Goal: Task Accomplishment & Management: Use online tool/utility

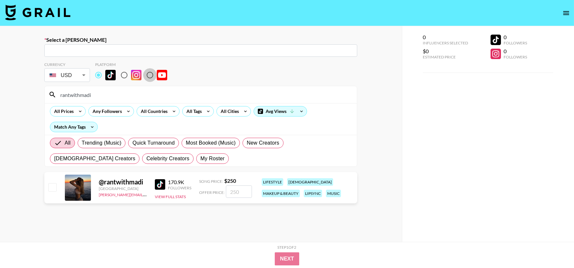
click at [153, 76] on input "radio" at bounding box center [150, 75] width 14 height 14
radio input "true"
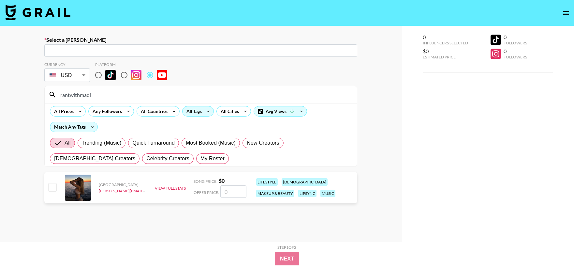
click at [207, 110] on icon at bounding box center [208, 111] width 10 height 10
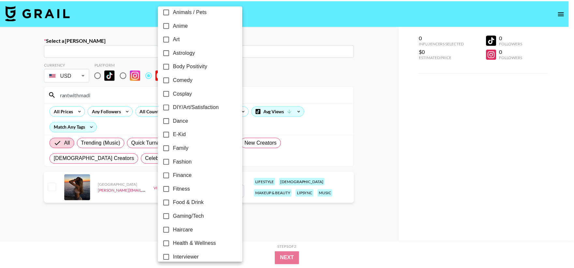
scroll to position [72, 0]
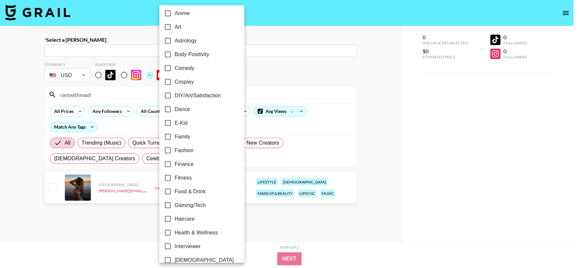
click at [168, 204] on input "Gaming/Tech" at bounding box center [168, 205] width 14 height 14
checkbox input "true"
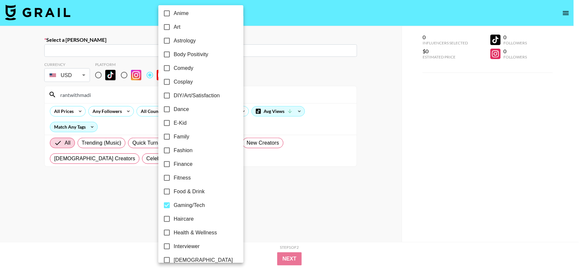
click at [349, 210] on div at bounding box center [289, 134] width 579 height 268
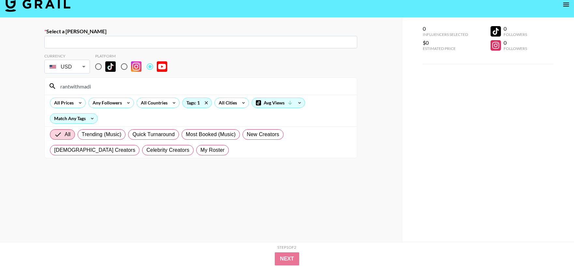
scroll to position [0, 0]
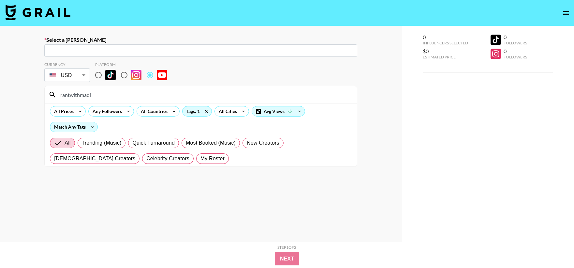
click at [103, 73] on input "radio" at bounding box center [99, 75] width 14 height 14
radio input "true"
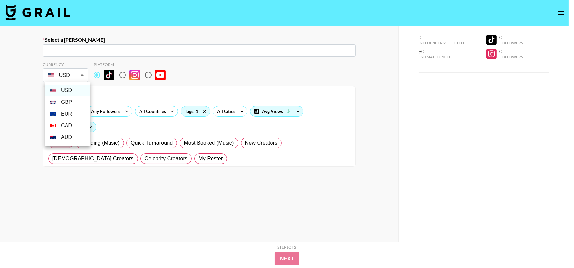
click at [81, 77] on body "Select a [PERSON_NAME] ​ Currency USD USD ​ Platform rantwithmadi All Prices An…" at bounding box center [287, 157] width 574 height 314
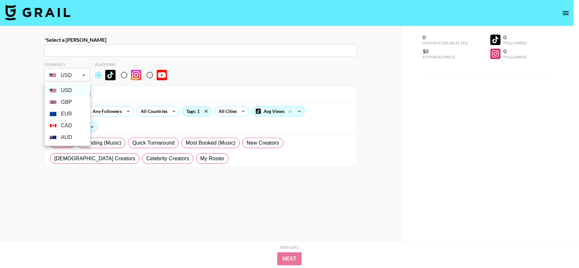
click at [252, 60] on div at bounding box center [289, 134] width 579 height 268
